Goal: Navigation & Orientation: Understand site structure

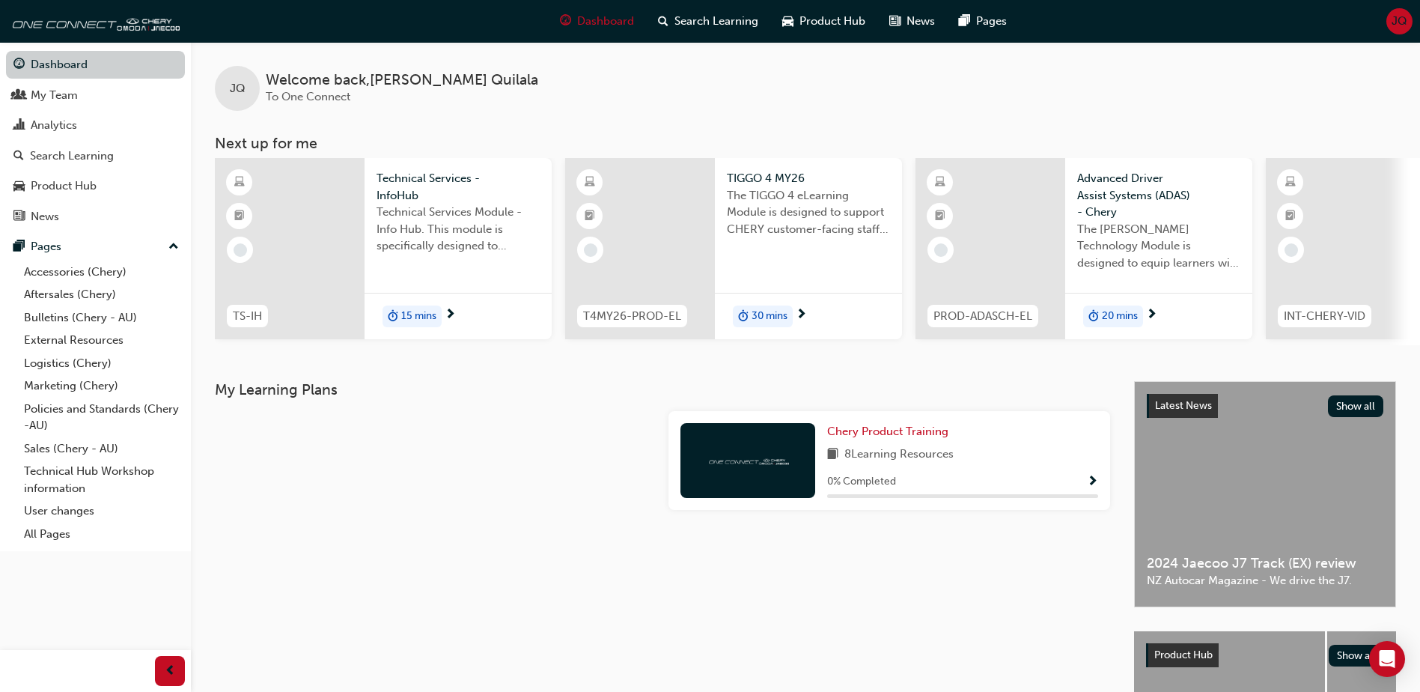
click at [57, 70] on link "Dashboard" at bounding box center [95, 65] width 179 height 28
click at [59, 94] on div "My Team" at bounding box center [54, 95] width 47 height 17
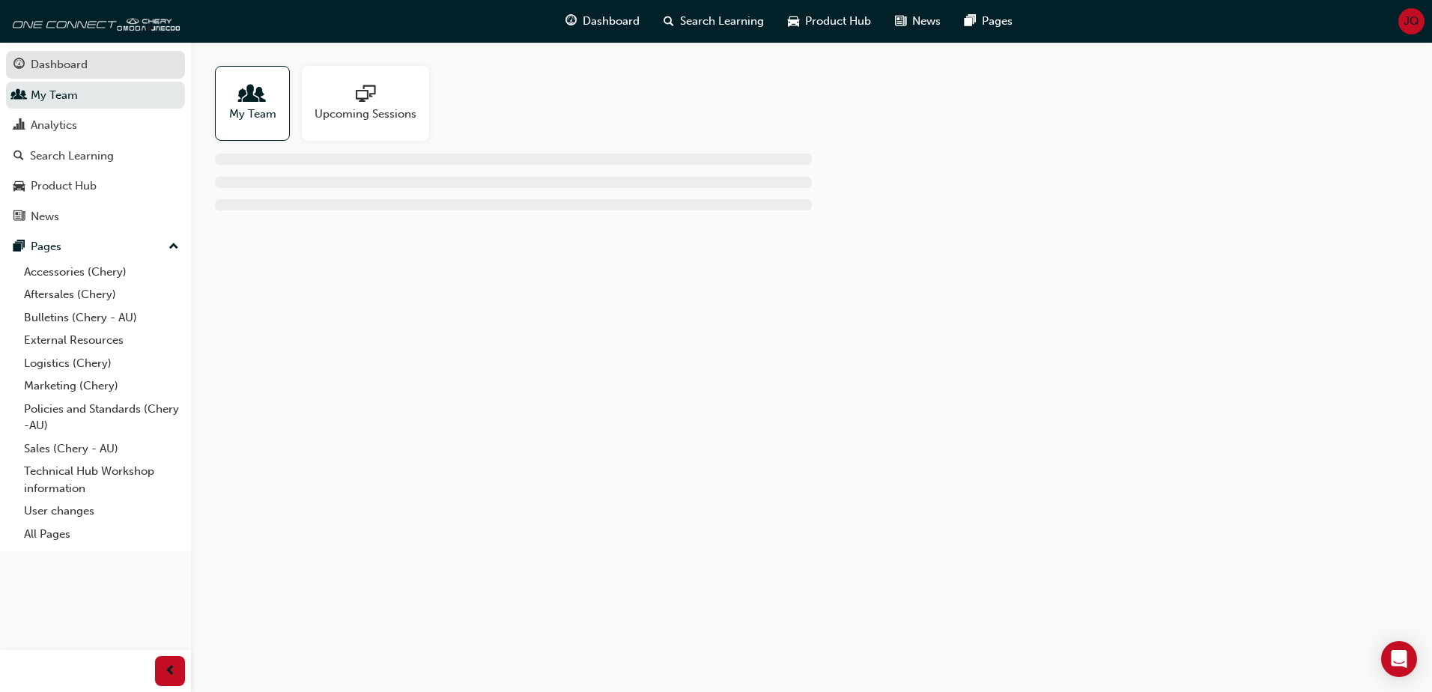
click at [78, 65] on div "Dashboard" at bounding box center [59, 64] width 57 height 17
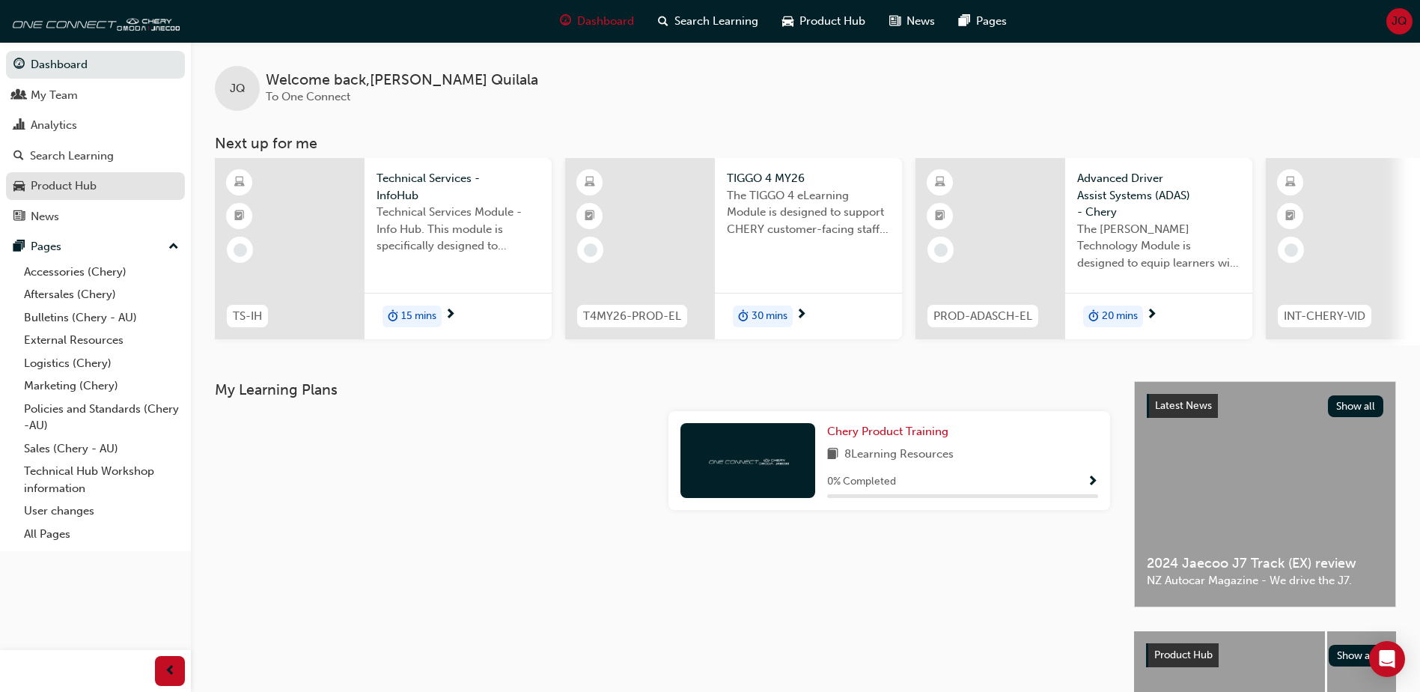
click at [61, 179] on div "Product Hub" at bounding box center [64, 185] width 66 height 17
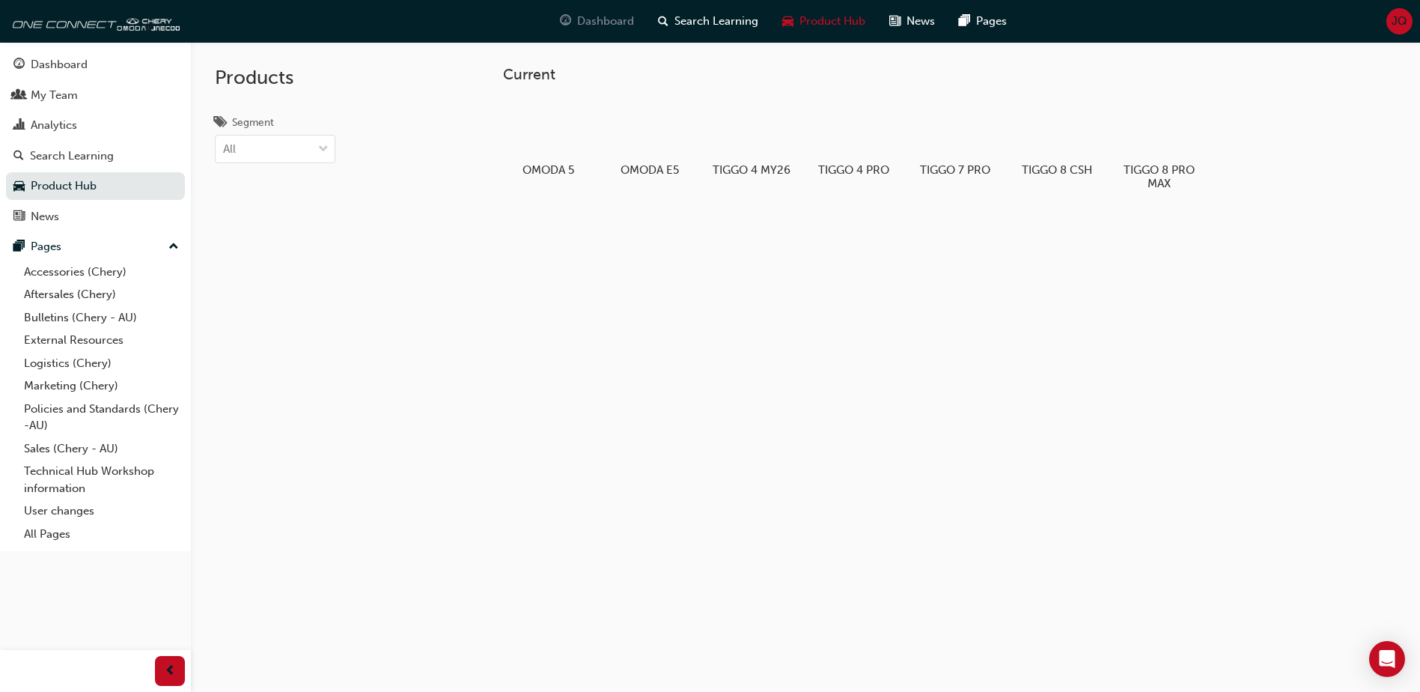
click at [601, 17] on span "Dashboard" at bounding box center [605, 21] width 57 height 17
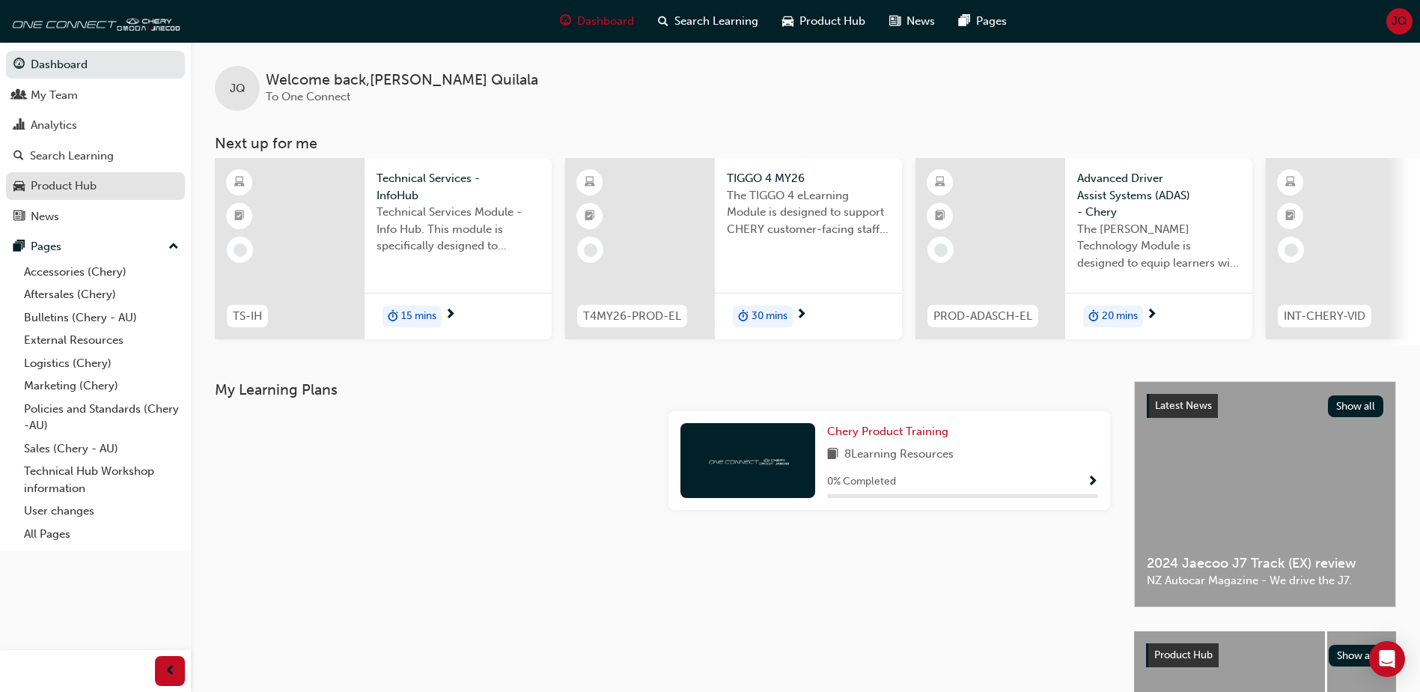
click at [61, 183] on div "Product Hub" at bounding box center [64, 185] width 66 height 17
